Goal: Information Seeking & Learning: Stay updated

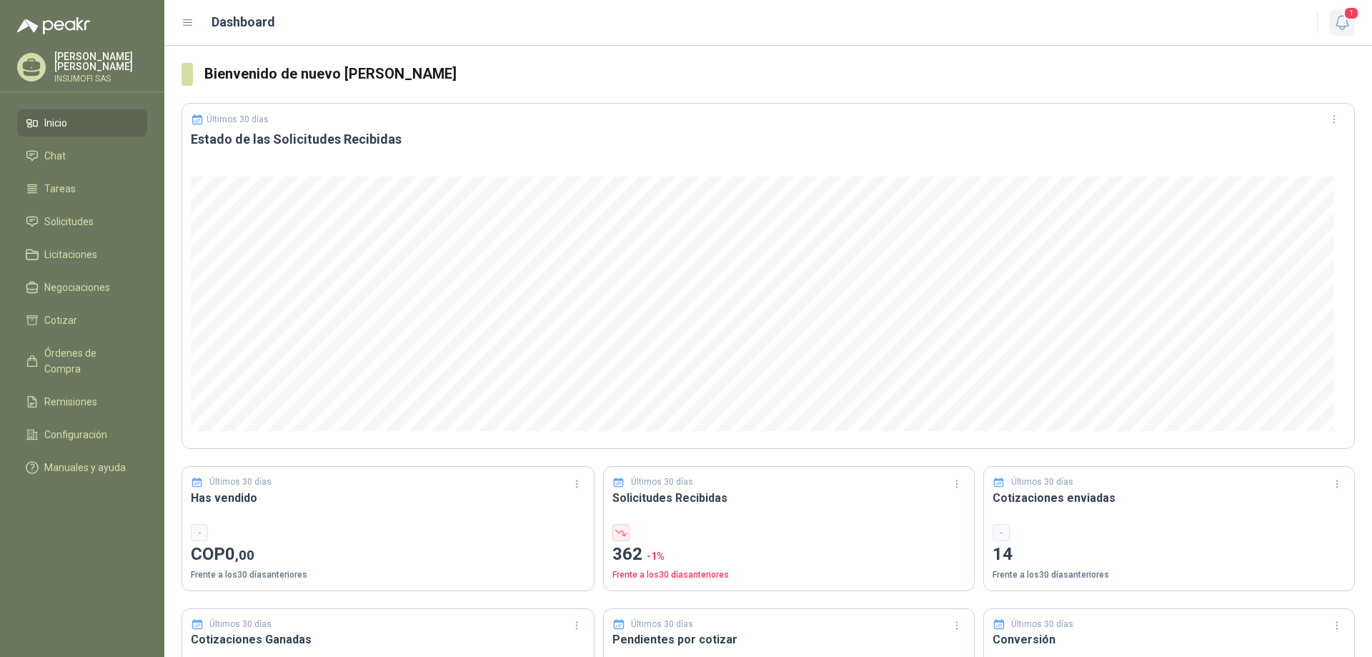
click at [1345, 16] on span "1" at bounding box center [1351, 13] width 16 height 14
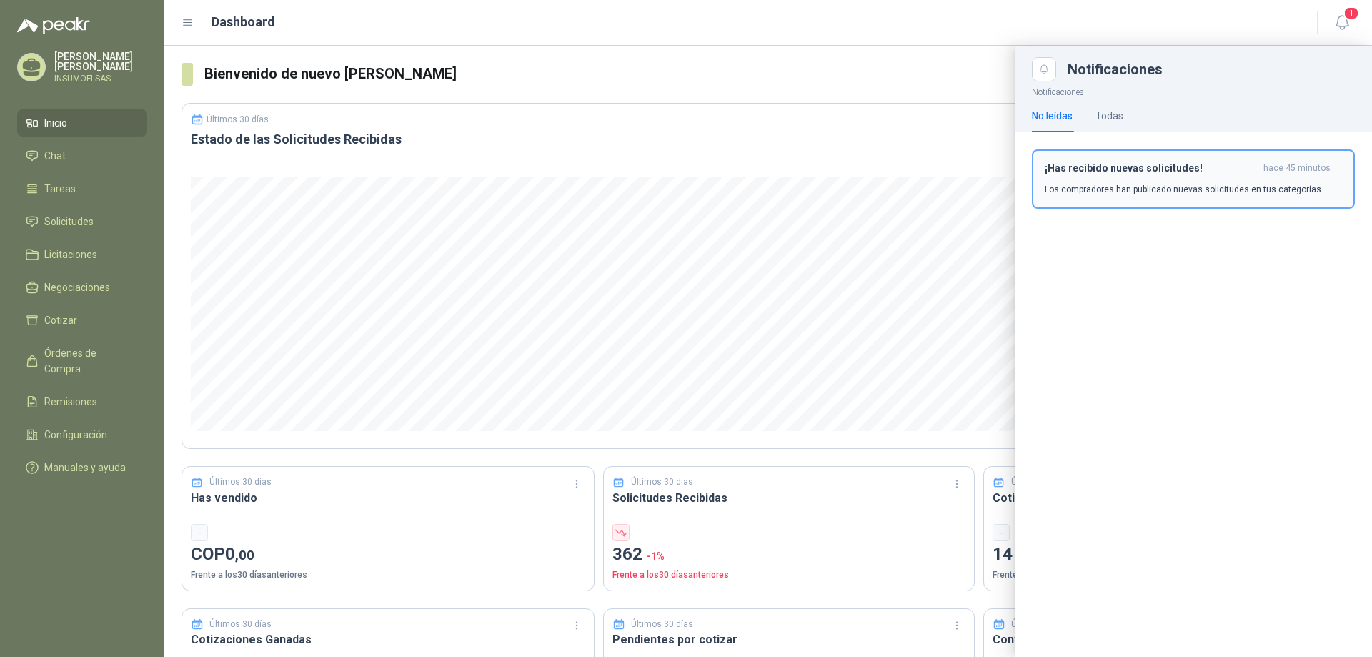
click at [1196, 191] on p "Los compradores han publicado nuevas solicitudes en tus categorías." at bounding box center [1184, 189] width 279 height 13
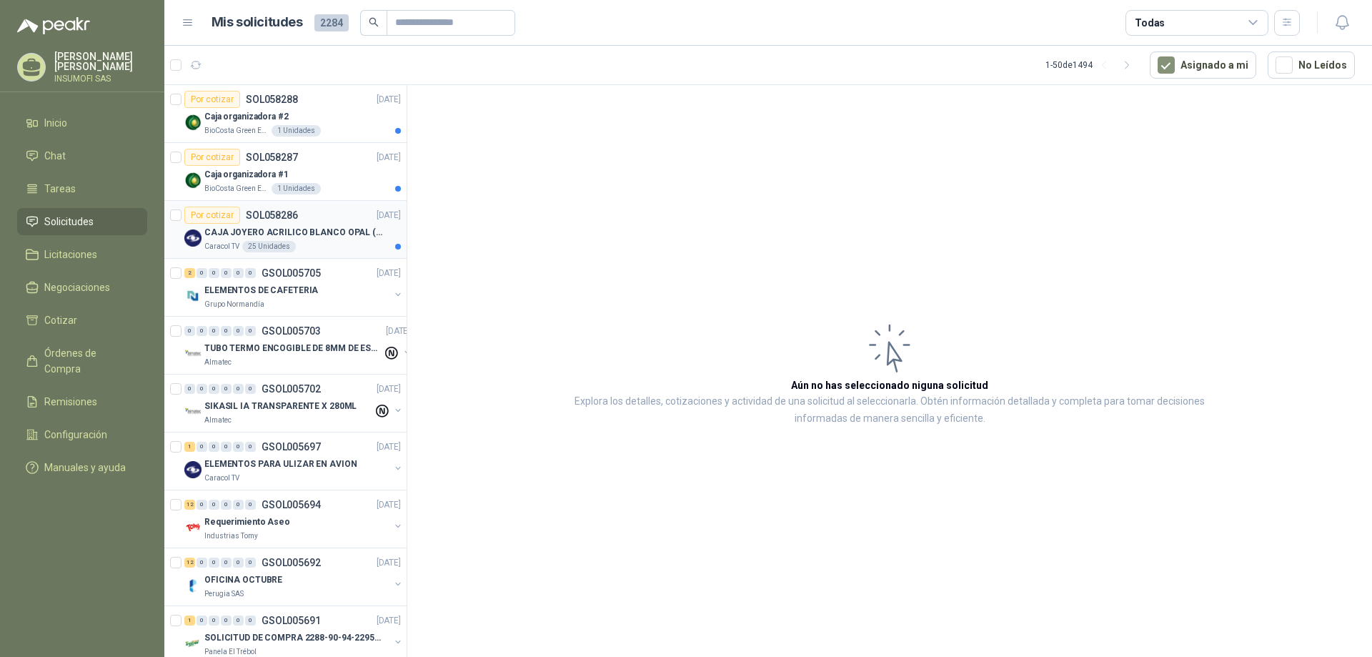
drag, startPoint x: 313, startPoint y: 224, endPoint x: 361, endPoint y: 234, distance: 48.8
click at [314, 224] on div "CAJA JOYERO ACRILICO BLANCO OPAL (En el adjunto mas detalle)" at bounding box center [302, 232] width 196 height 17
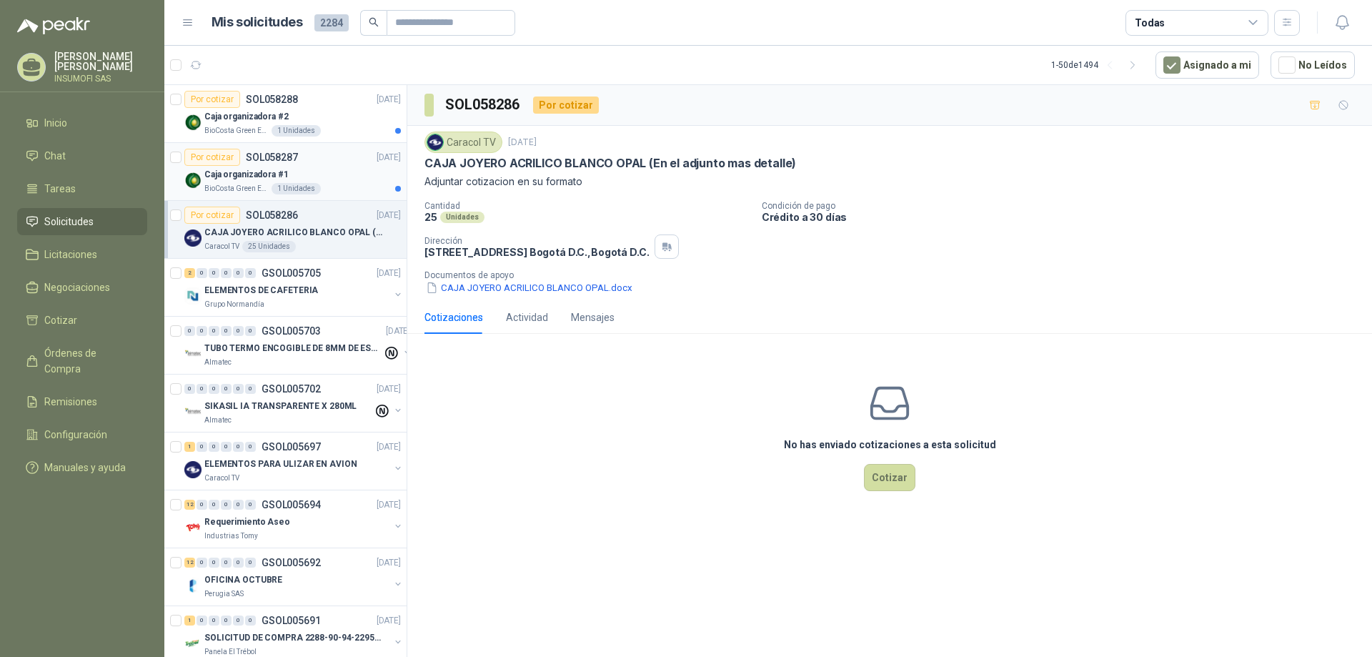
click at [318, 179] on div "Caja organizadora #1" at bounding box center [302, 174] width 196 height 17
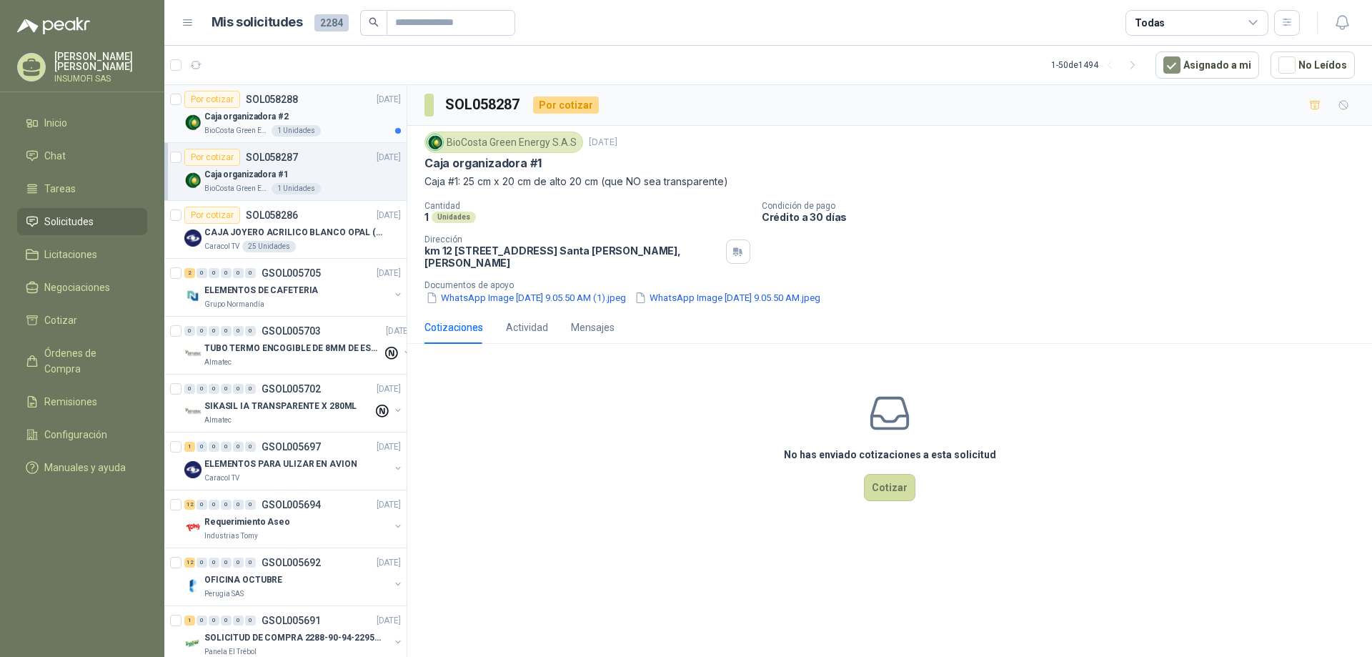
click at [319, 121] on div "Caja organizadora #2" at bounding box center [302, 116] width 196 height 17
